Goal: Check status: Check status

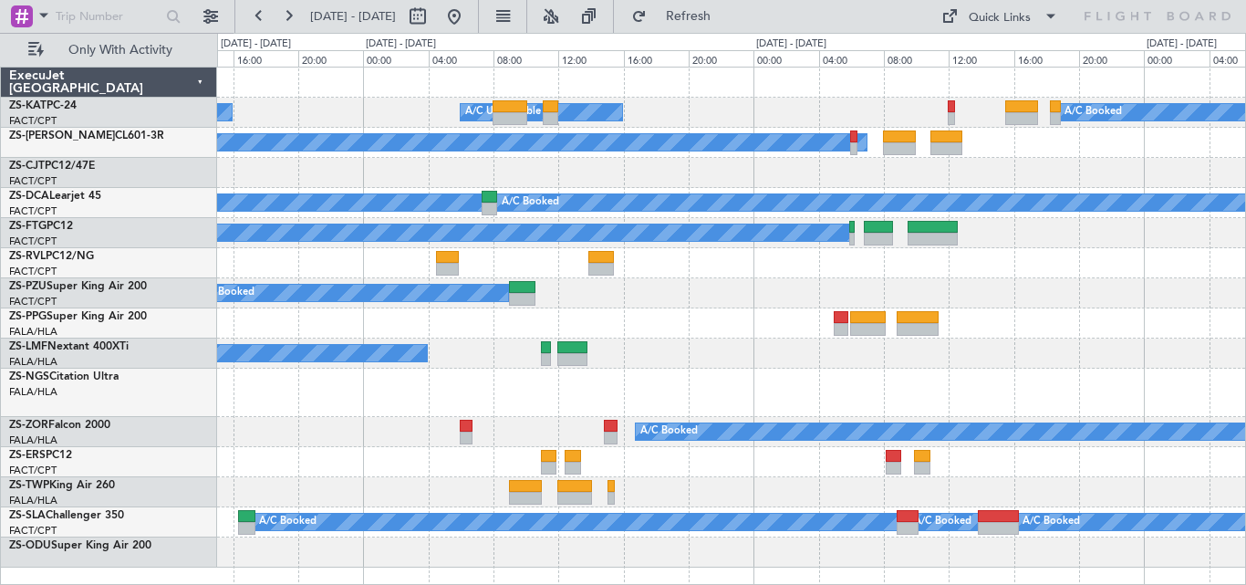
click at [663, 287] on div "A/C Unavailable A/C Unavailable A/C Booked A/C Booked A/C Booked A/C Booked A/C…" at bounding box center [731, 318] width 1028 height 500
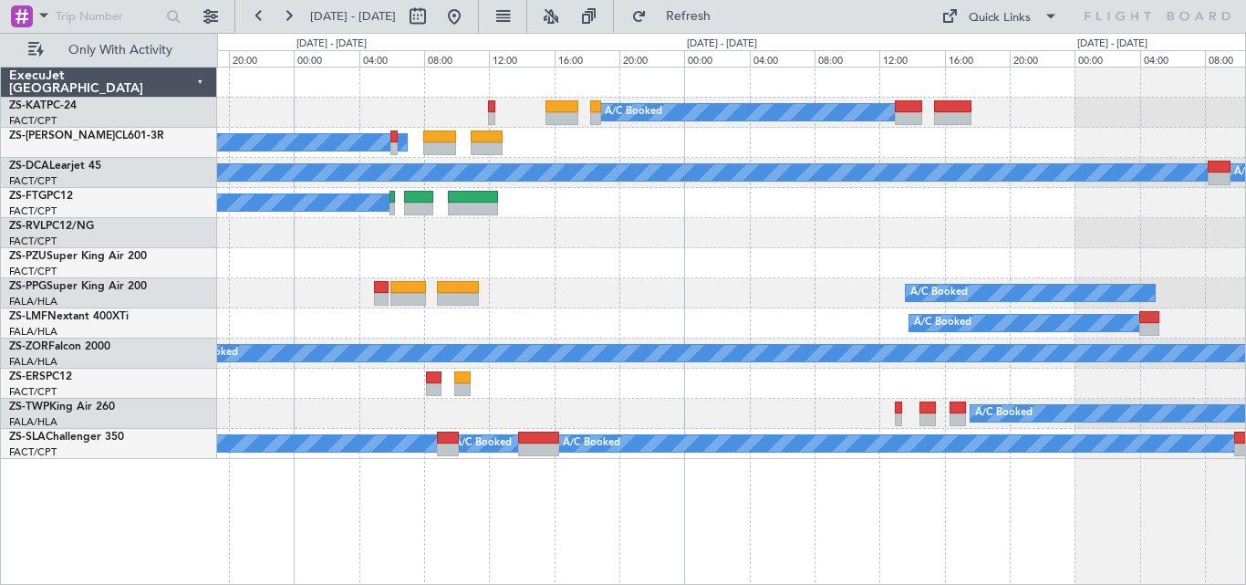
click at [680, 374] on div "A/C Booked A/C Unavailable A/C Booked A/C Booked A/C Booked A/C Booked A/C Book…" at bounding box center [731, 263] width 1028 height 391
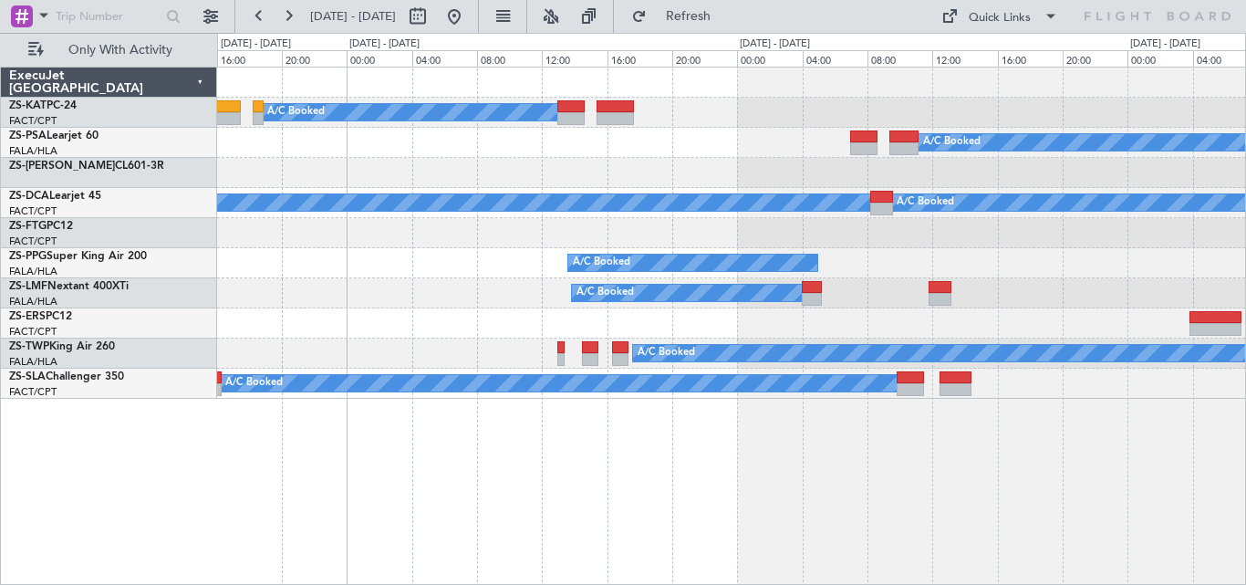
click at [657, 327] on div "A/C Booked A/C Booked A/C Booked A/C Booked A/C Booked A/C Booked A/C Booked A/…" at bounding box center [731, 233] width 1028 height 331
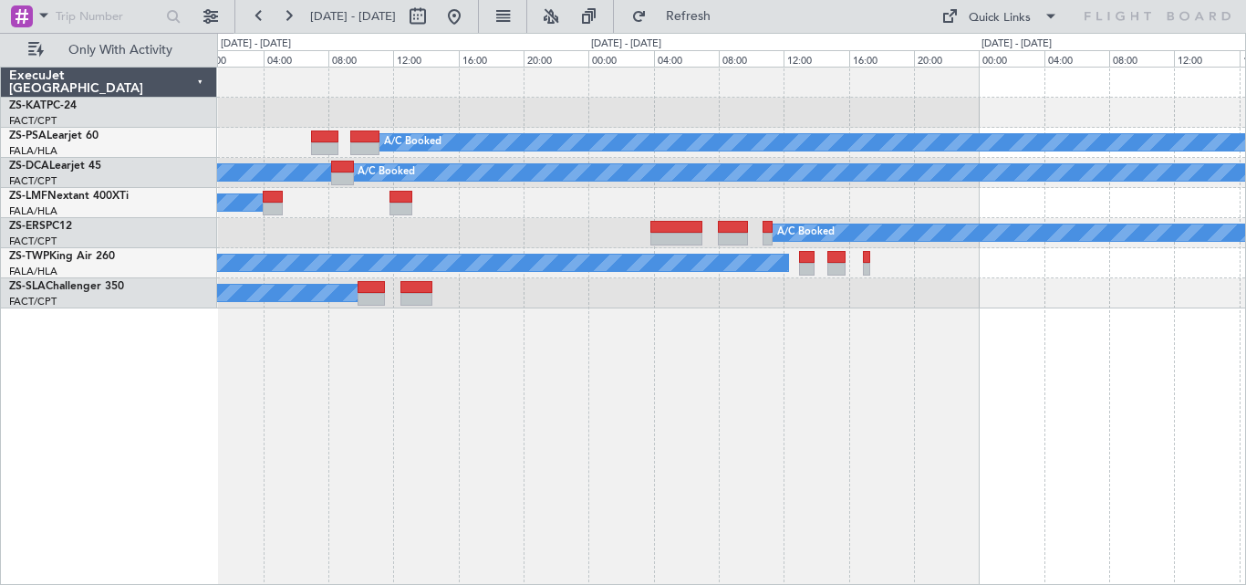
click at [509, 248] on div "A/C Booked A/C Booked A/C Booked A/C Booked A/C Booked A/C Booked A/C Booked A/…" at bounding box center [731, 188] width 1028 height 241
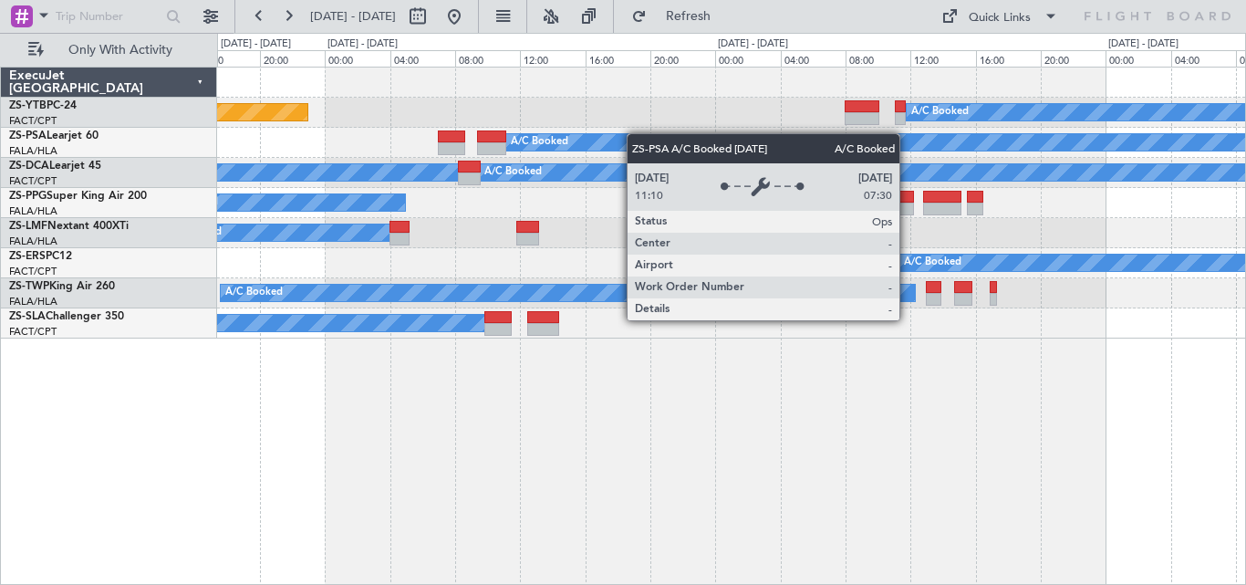
click at [666, 139] on div "A/C Booked Planned Maint Lanseria A/C Booked A/C Booked A/C Booked A/C Booked A…" at bounding box center [731, 203] width 1028 height 271
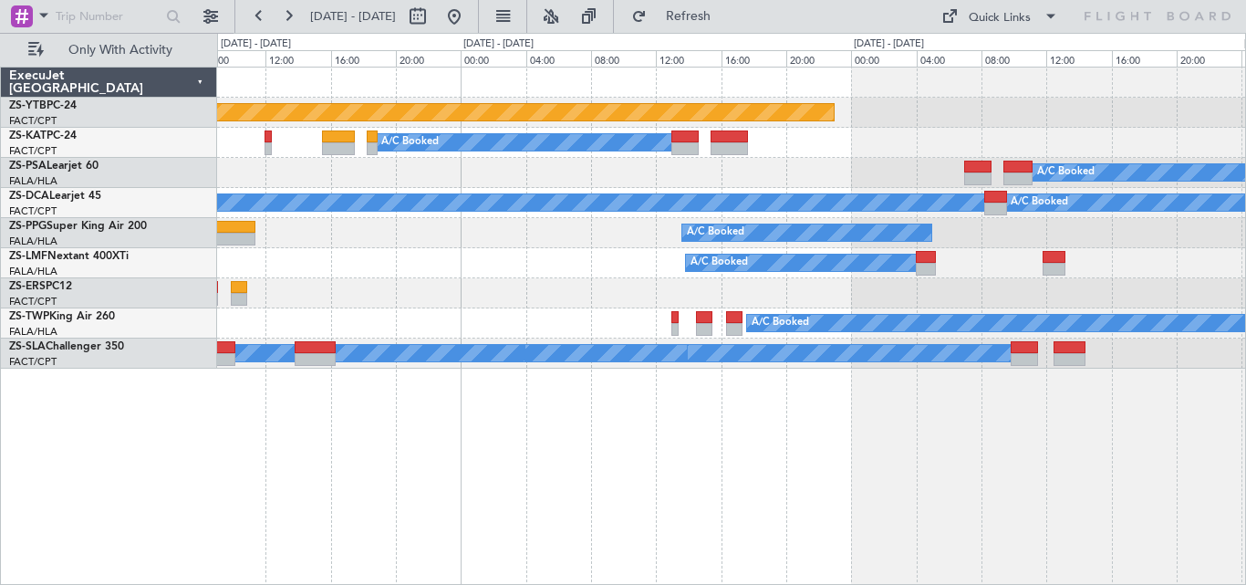
click at [1079, 147] on div "Planned Maint Lanseria A/C Booked A/C Booked A/C Booked A/C Booked A/C Booked A…" at bounding box center [731, 218] width 1028 height 301
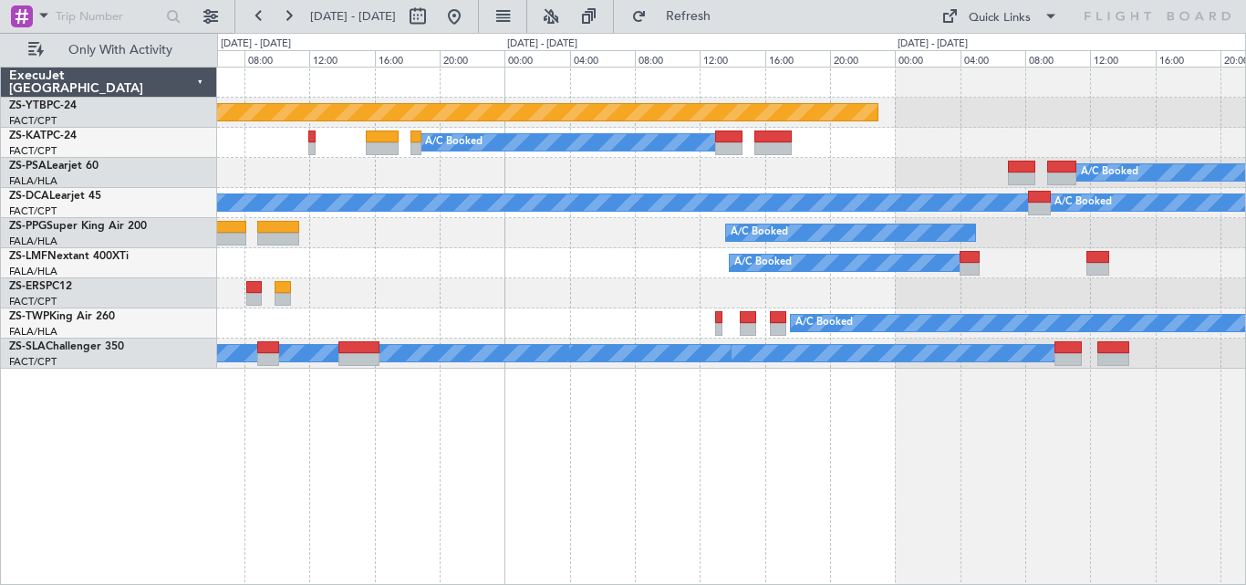
click at [1206, 136] on div "Planned Maint Lanseria A/C Booked A/C Booked A/C Unavailable A/C Booked A/C Boo…" at bounding box center [731, 218] width 1028 height 301
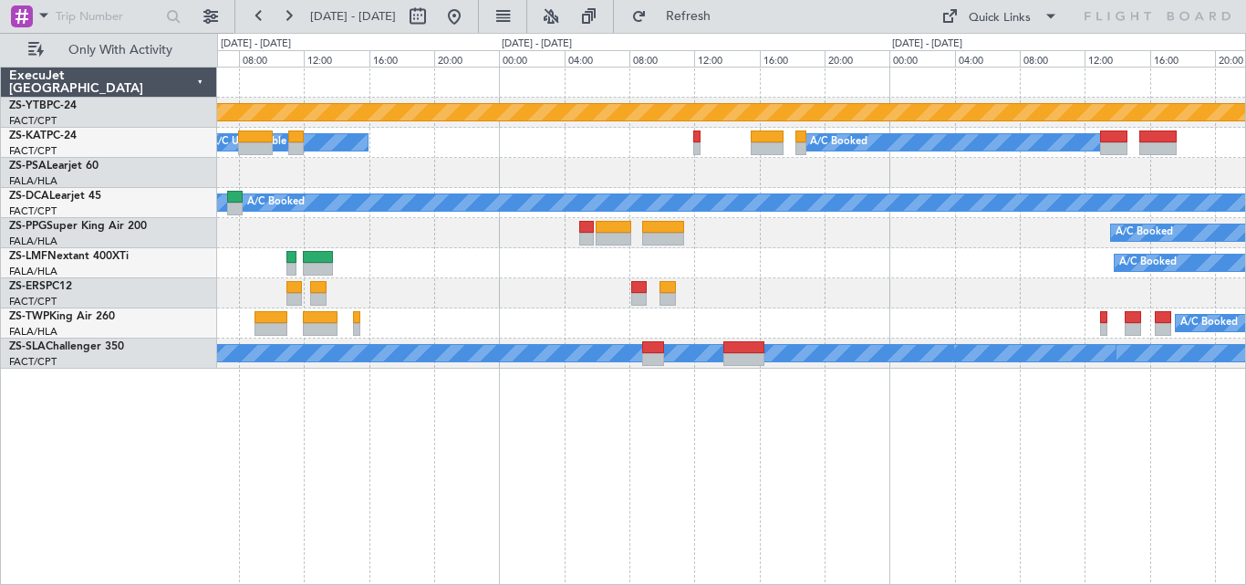
click at [1089, 160] on div "A/C Booked" at bounding box center [731, 173] width 1028 height 30
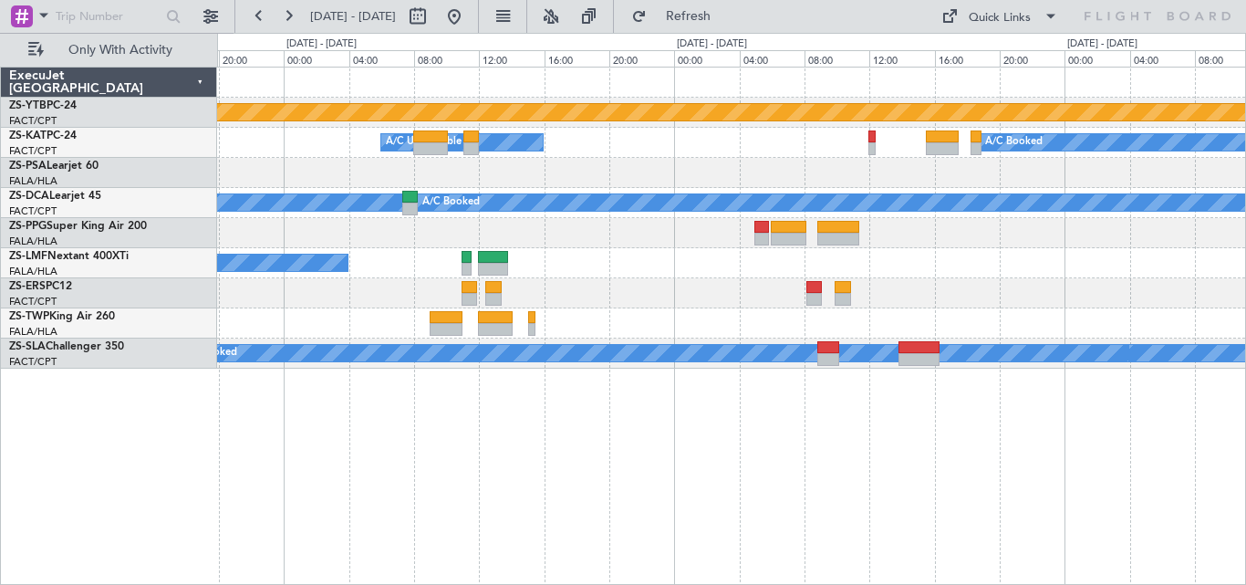
click at [1079, 159] on div "Planned Maint Lanseria A/C Booked A/C Unavailable A/C Unavailable A/C Booked A/…" at bounding box center [731, 218] width 1028 height 301
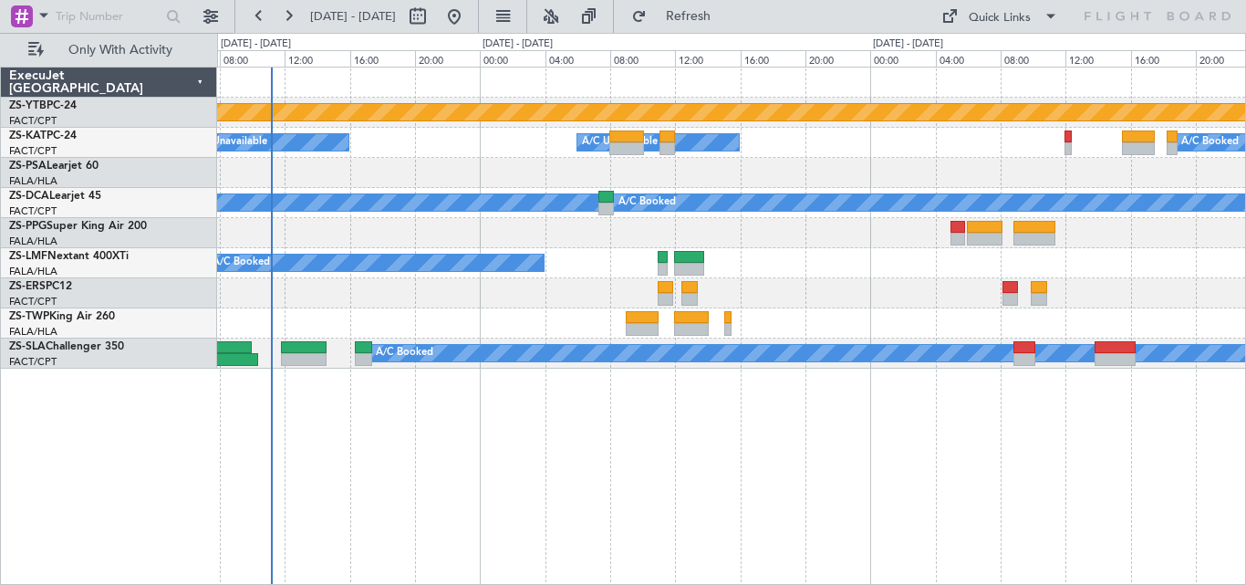
click at [984, 133] on div "Planned Maint Lanseria A/C Booked A/C Unavailable A/C Unavailable A/C Booked A/…" at bounding box center [731, 218] width 1028 height 301
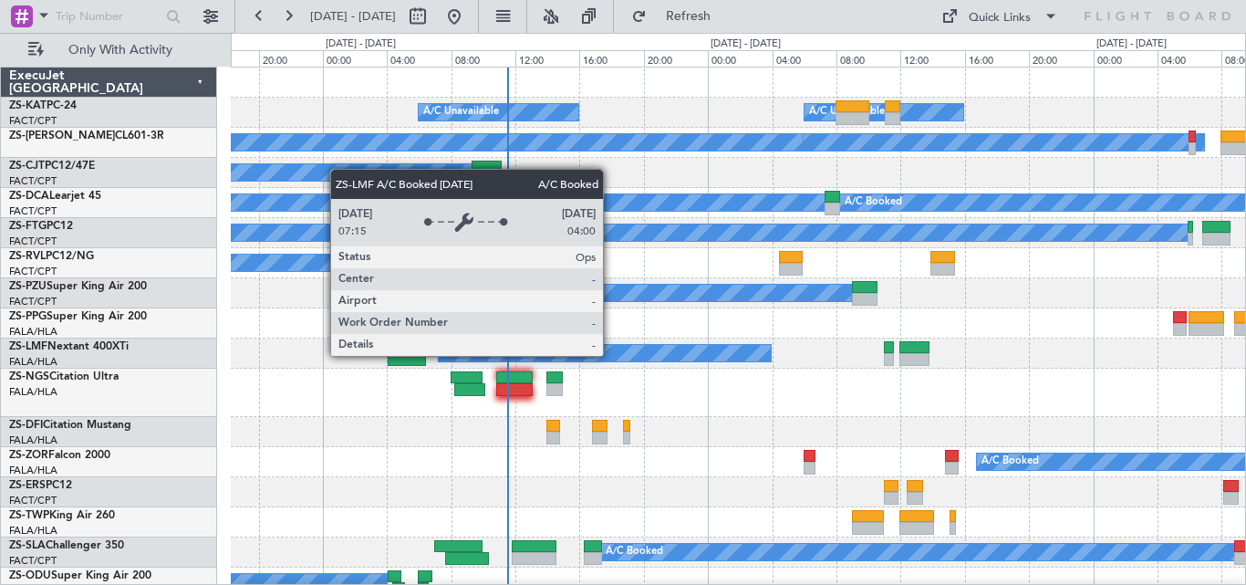
scroll to position [12, 0]
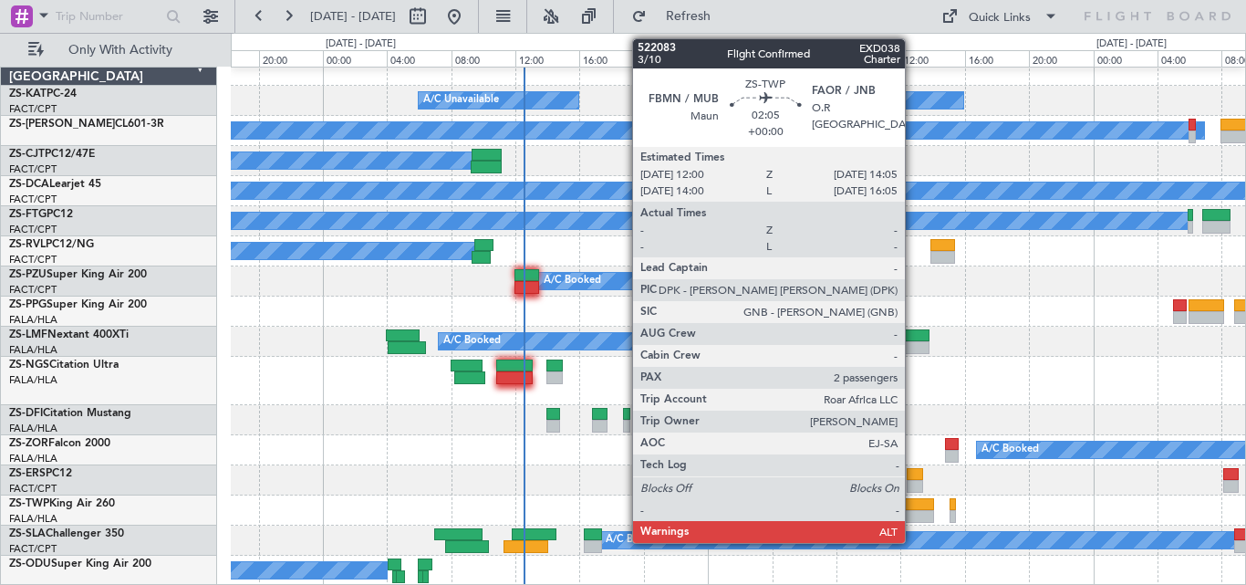
click at [913, 511] on div at bounding box center [917, 516] width 34 height 13
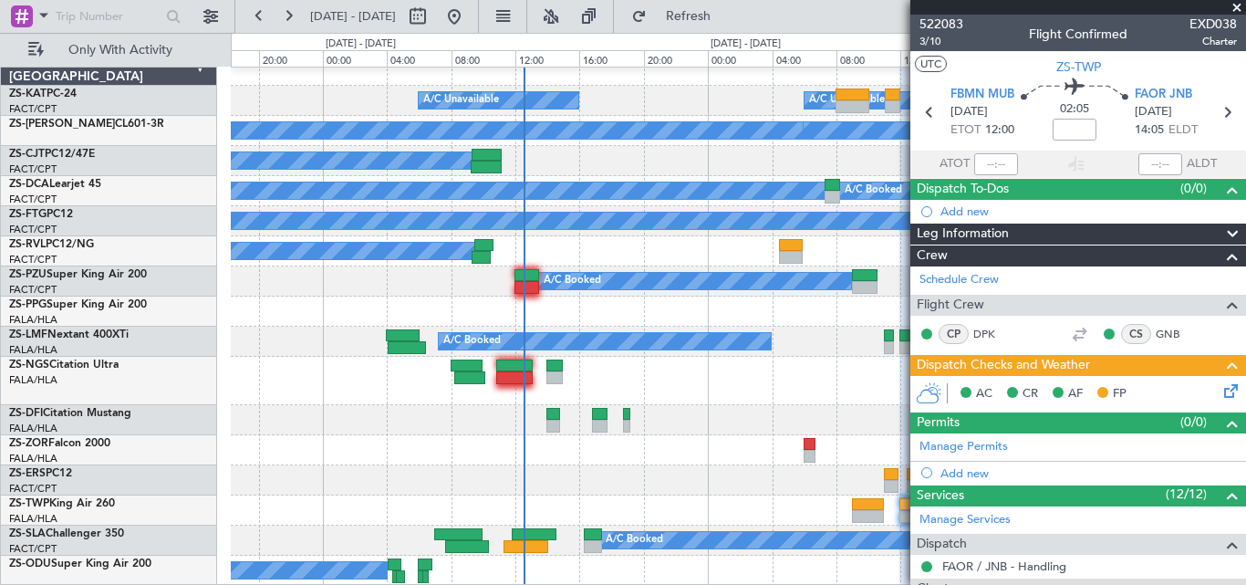
scroll to position [393, 0]
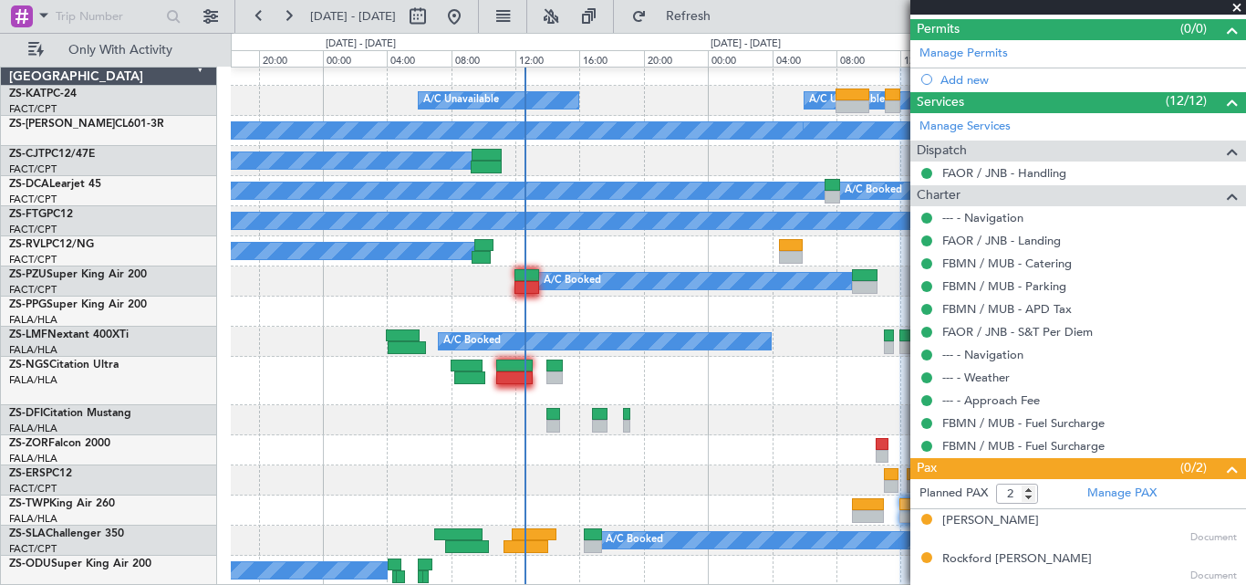
click at [1238, 4] on span at bounding box center [1237, 8] width 18 height 16
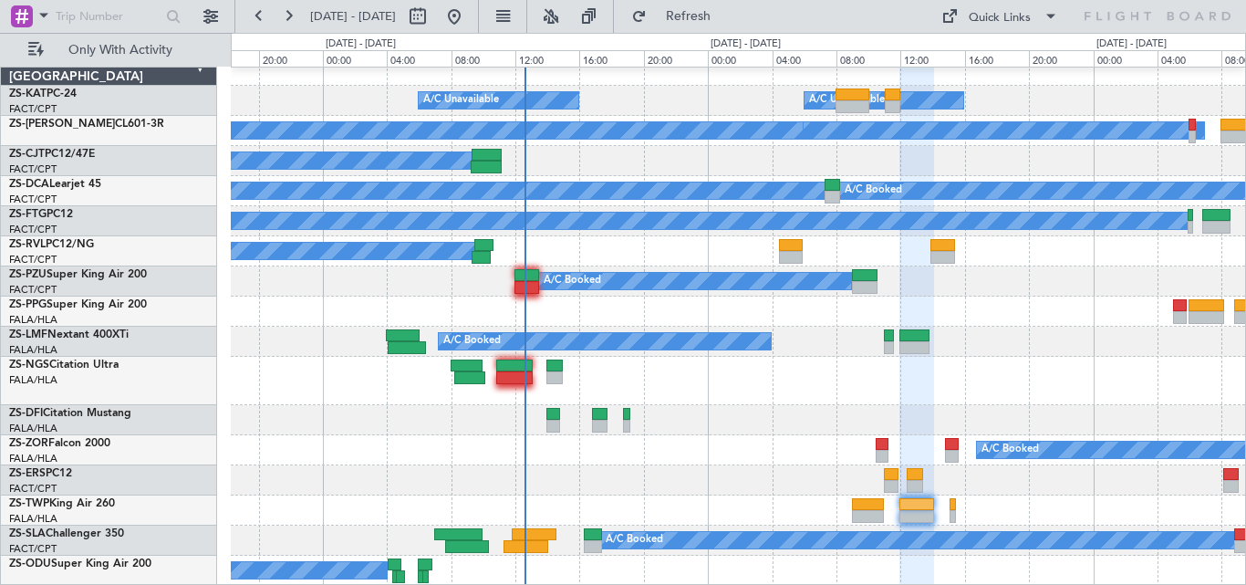
type input "0"
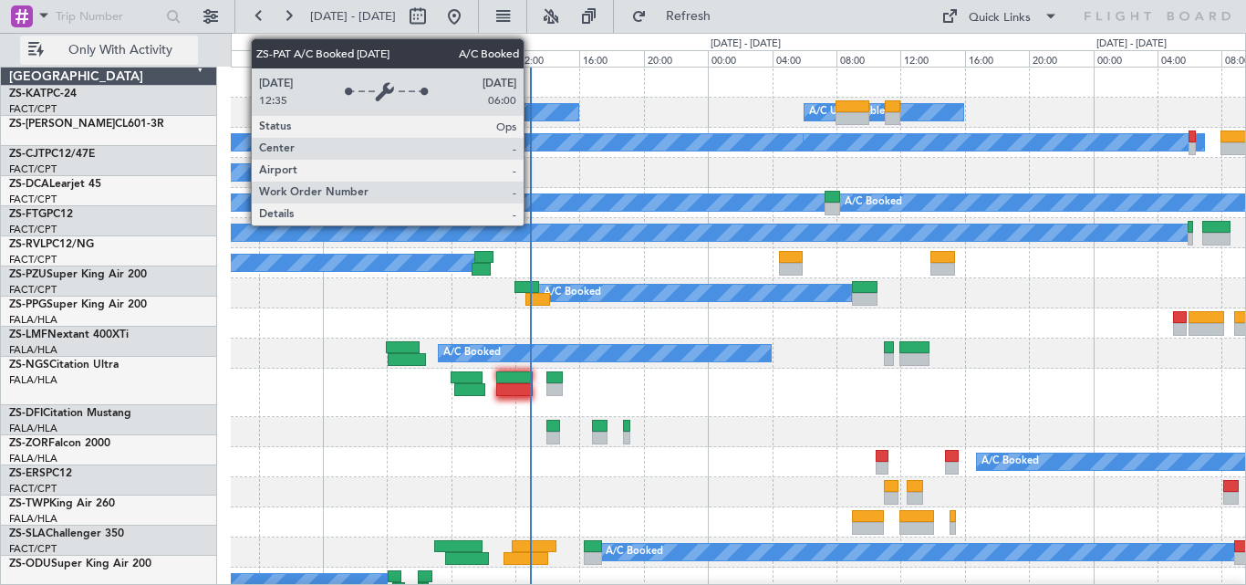
scroll to position [0, 0]
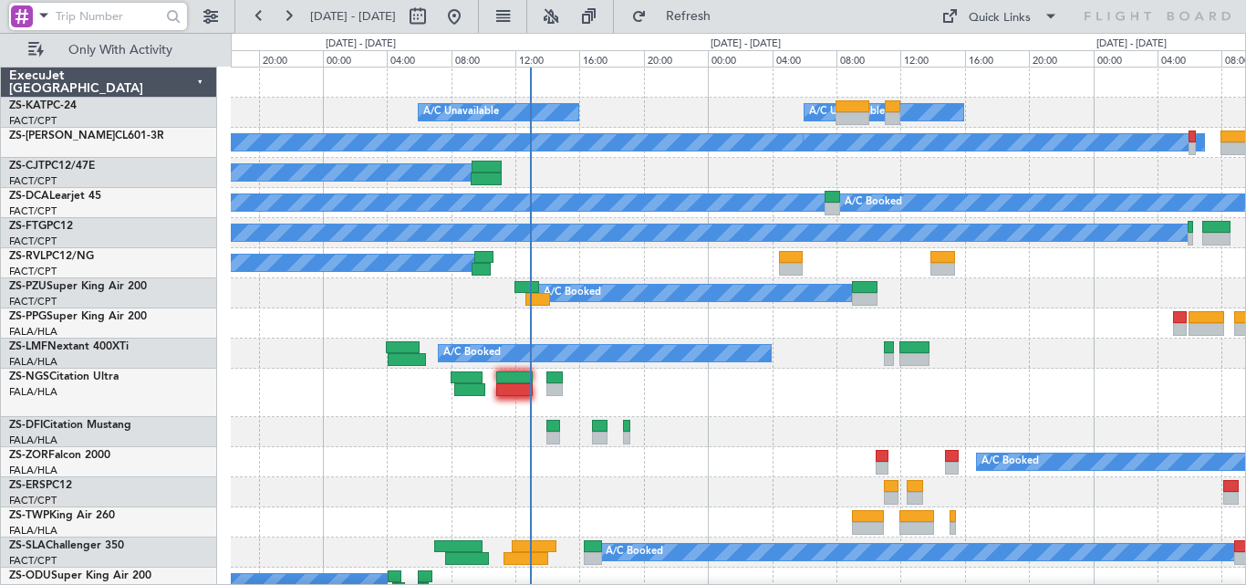
click at [154, 9] on input "text" at bounding box center [108, 16] width 105 height 27
paste input "532568"
type input "532568"
click at [165, 25] on div at bounding box center [174, 17] width 28 height 28
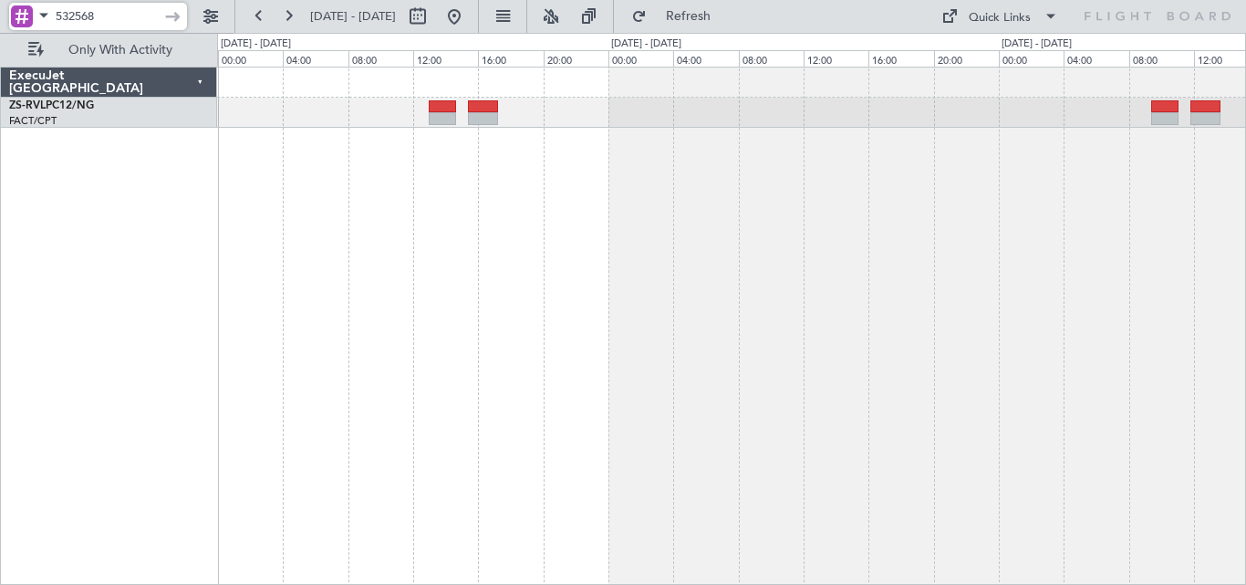
drag, startPoint x: 109, startPoint y: 18, endPoint x: 13, endPoint y: 42, distance: 99.6
click at [13, 33] on div "532568 [DATE] - [DATE] Refresh Quick Links Only With Activity" at bounding box center [623, 16] width 1246 height 33
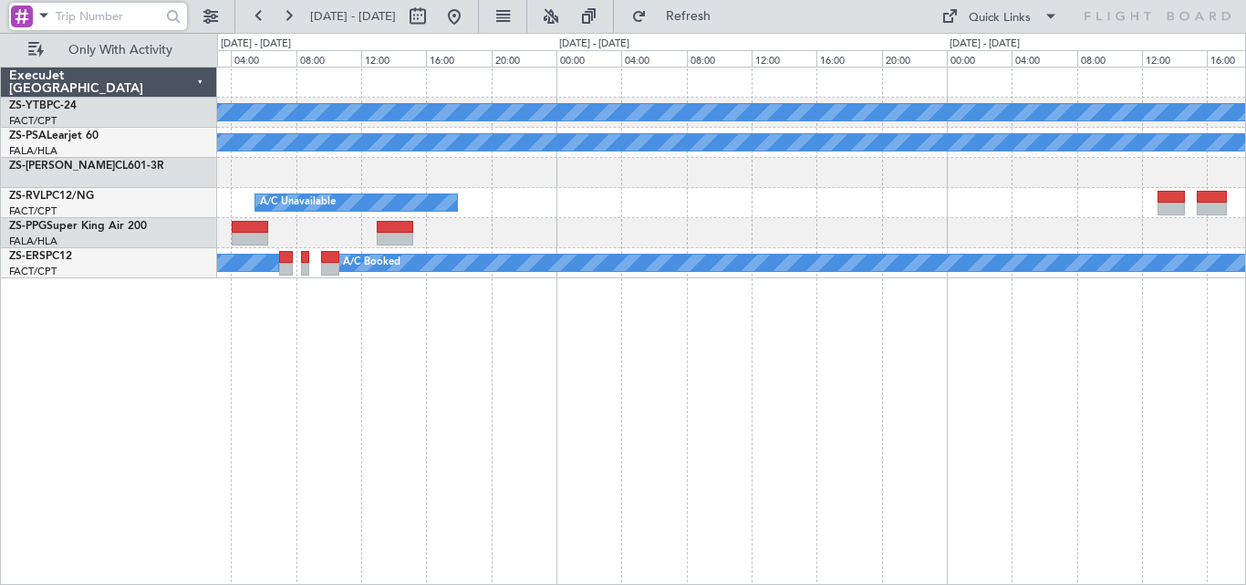
click at [1154, 282] on div "A/C Booked A/C Booked A/C Unavailable A/C Booked A/C Booked" at bounding box center [731, 326] width 1029 height 518
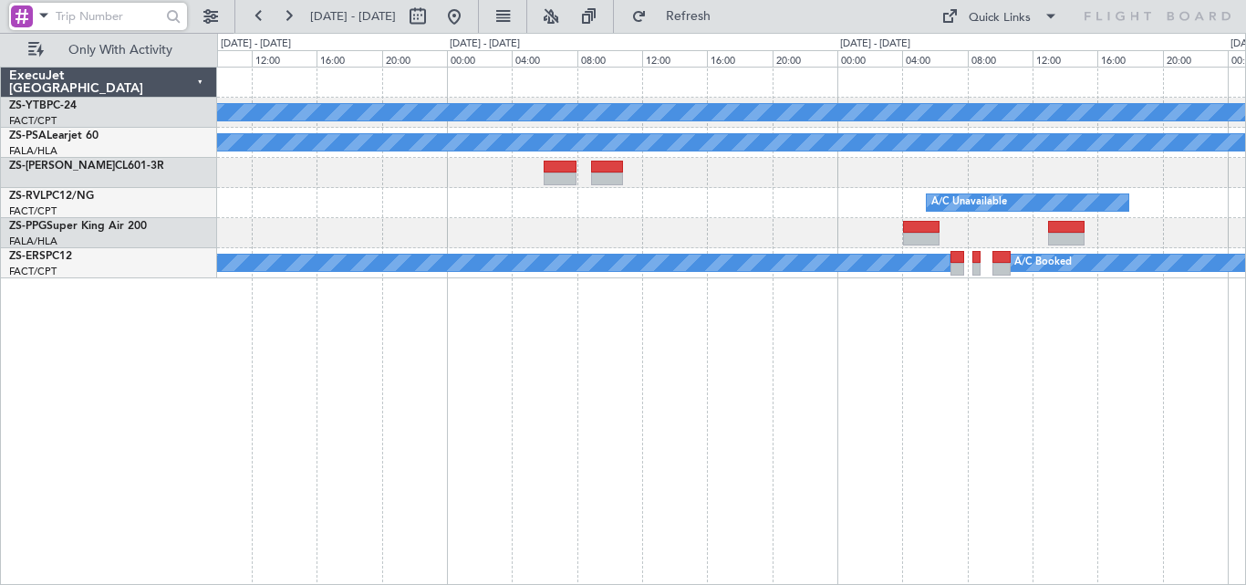
click at [1208, 234] on div "A/C Booked A/C Booked A/C Unavailable A/C Booked A/C Booked" at bounding box center [731, 326] width 1029 height 518
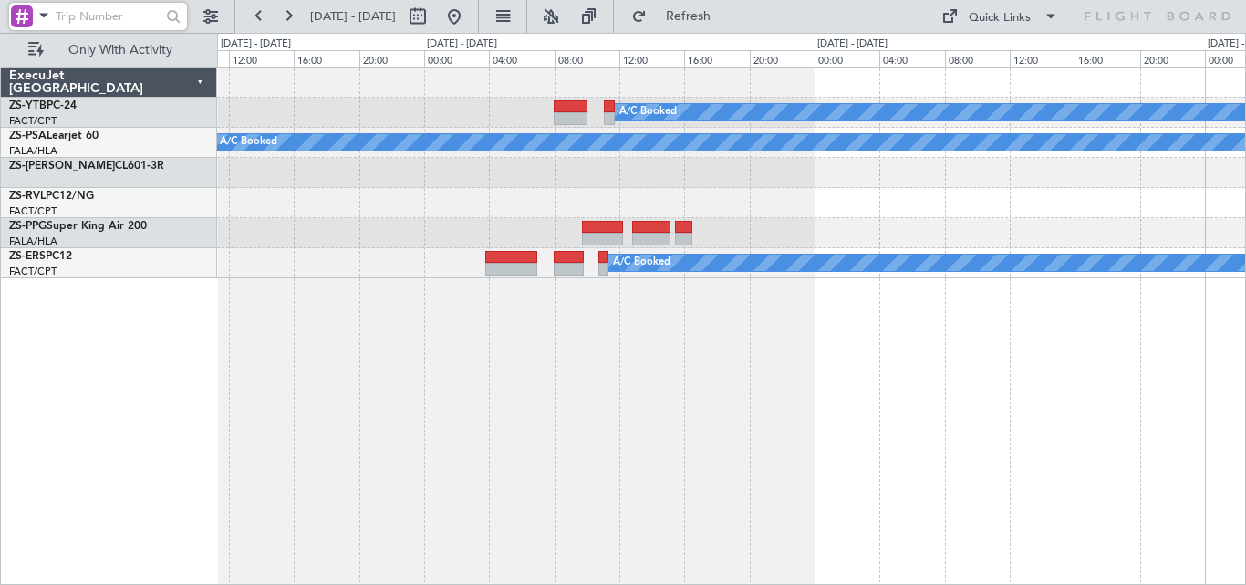
click at [1046, 215] on div "A/C Booked Planned Maint Lanseria A/C Booked A/C Booked A/C Booked" at bounding box center [731, 326] width 1029 height 518
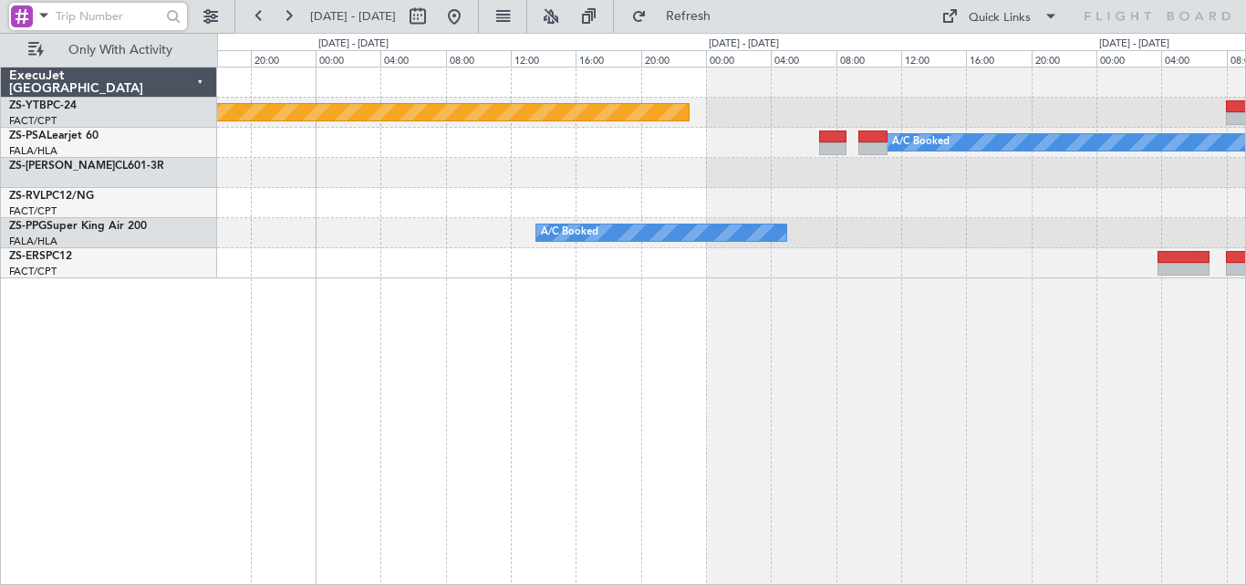
click at [998, 202] on div "Planned Maint Lanseria A/C Booked A/C Booked A/C Booked A/C Booked A/C Booked" at bounding box center [731, 326] width 1029 height 518
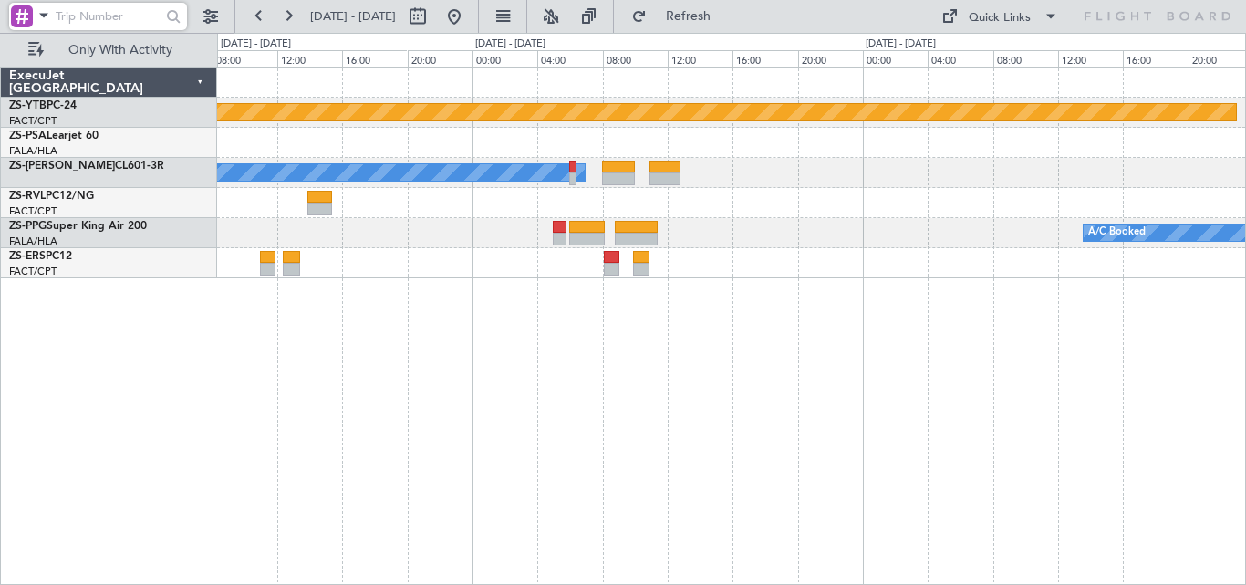
click at [866, 214] on div "Planned Maint Lanseria A/C Booked A/C Booked A/C Booked A/C Booked" at bounding box center [731, 173] width 1028 height 211
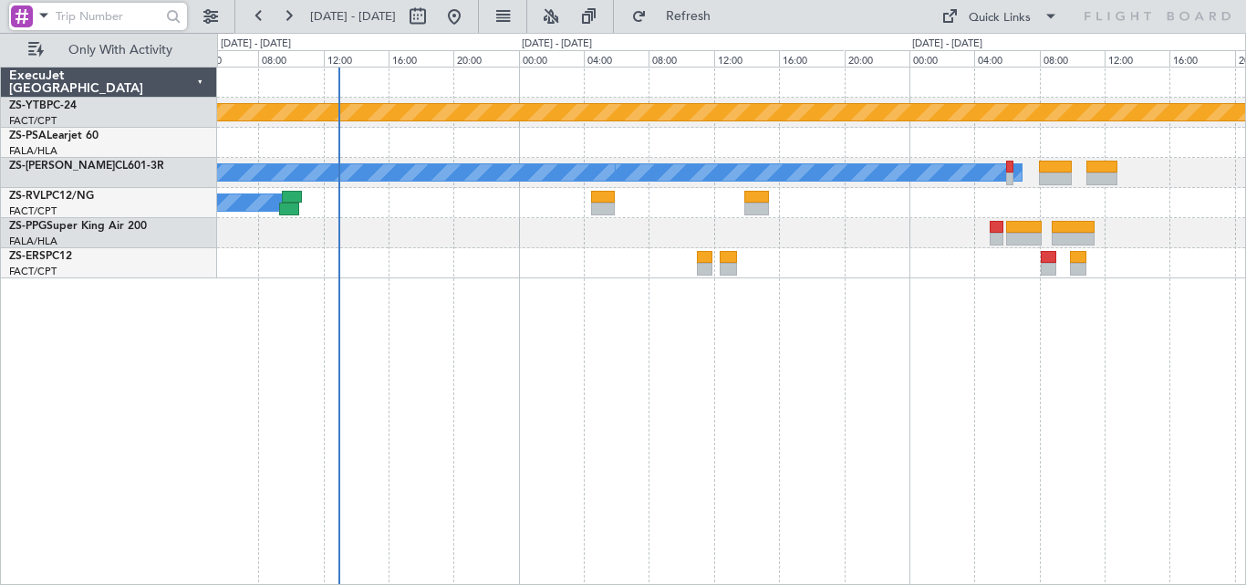
click at [758, 226] on div "Planned Maint Lanseria A/C Booked A/C Booked A/C Booked" at bounding box center [731, 326] width 1029 height 518
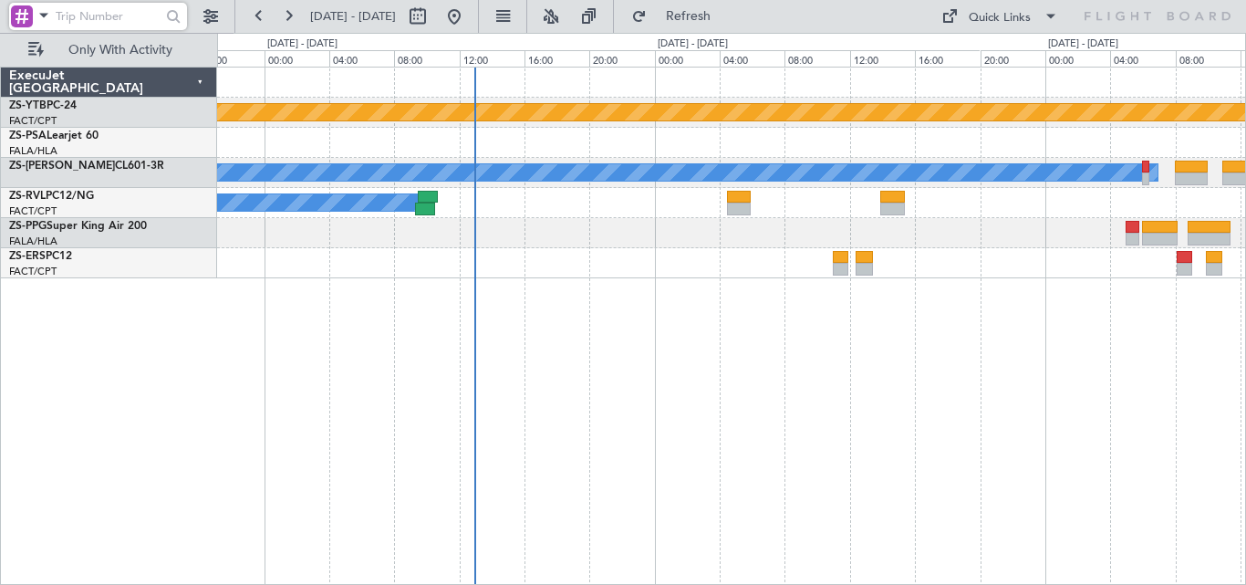
click at [504, 264] on div "Planned Maint Lanseria A/C Booked A/C Booked A/C Booked A/C Booked" at bounding box center [731, 173] width 1028 height 211
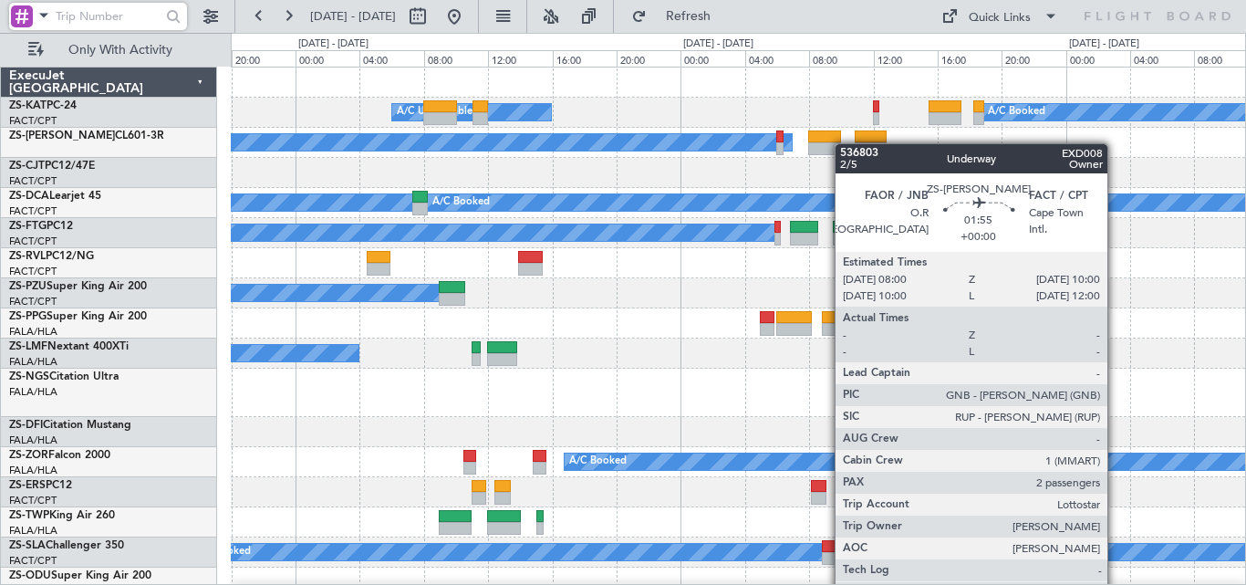
click at [838, 145] on div "A/C Unavailable A/C Booked A/C Unavailable A/C Booked A/C Booked A/C Booked A/C…" at bounding box center [738, 333] width 1015 height 530
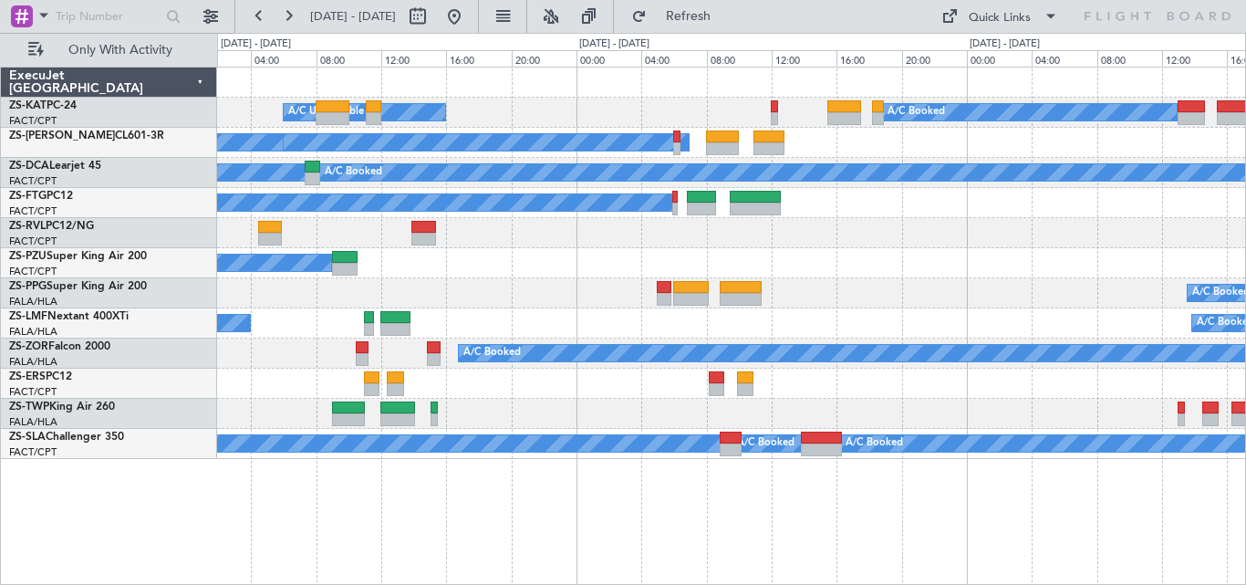
click at [1062, 162] on div "A/C Booked A/C Booked" at bounding box center [731, 173] width 1028 height 30
